Goal: Find specific page/section: Find specific page/section

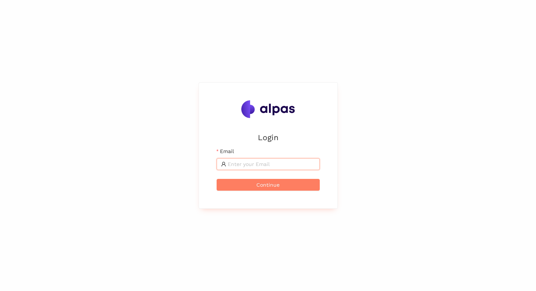
click at [277, 166] on input "Email" at bounding box center [272, 164] width 88 height 8
type input "max@alpas.ai"
click at [272, 187] on span "Continue" at bounding box center [267, 184] width 23 height 8
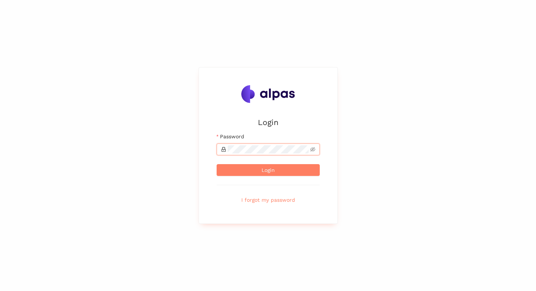
click at [217, 164] on button "Login" at bounding box center [268, 170] width 103 height 12
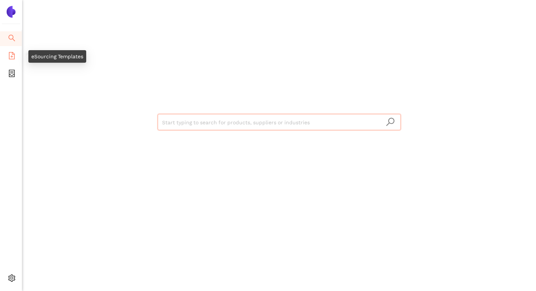
click at [8, 57] on icon "file-add" at bounding box center [11, 55] width 7 height 7
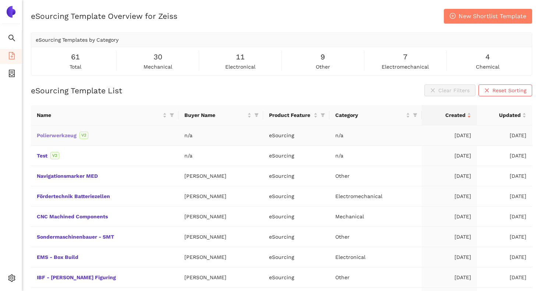
click at [0, 0] on link "Polierwerkzeug" at bounding box center [0, 0] width 0 height 0
click at [13, 37] on icon "search" at bounding box center [11, 38] width 7 height 7
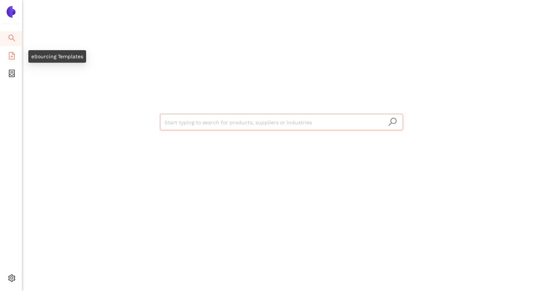
click at [13, 55] on icon "file-add" at bounding box center [11, 55] width 7 height 7
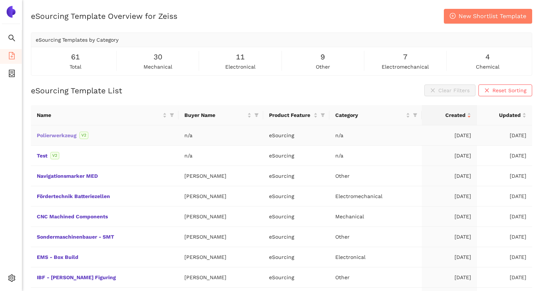
click at [0, 0] on link "Polierwerkzeug" at bounding box center [0, 0] width 0 height 0
click at [0, 0] on link "Polierwerkzeug VIS" at bounding box center [0, 0] width 0 height 0
click at [32, 133] on td "Polierwerkzeug VIS V2" at bounding box center [105, 135] width 148 height 20
click at [0, 0] on link "Polierwerkzeug VIS" at bounding box center [0, 0] width 0 height 0
click at [54, 82] on div "eSourcing Template Overview for Zeiss New Shortlist Template eSourcing Template…" at bounding box center [281, 154] width 519 height 291
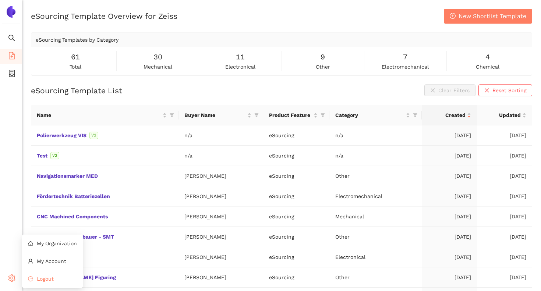
click at [27, 278] on li "Logout" at bounding box center [52, 278] width 61 height 15
